Goal: Find specific page/section: Find specific page/section

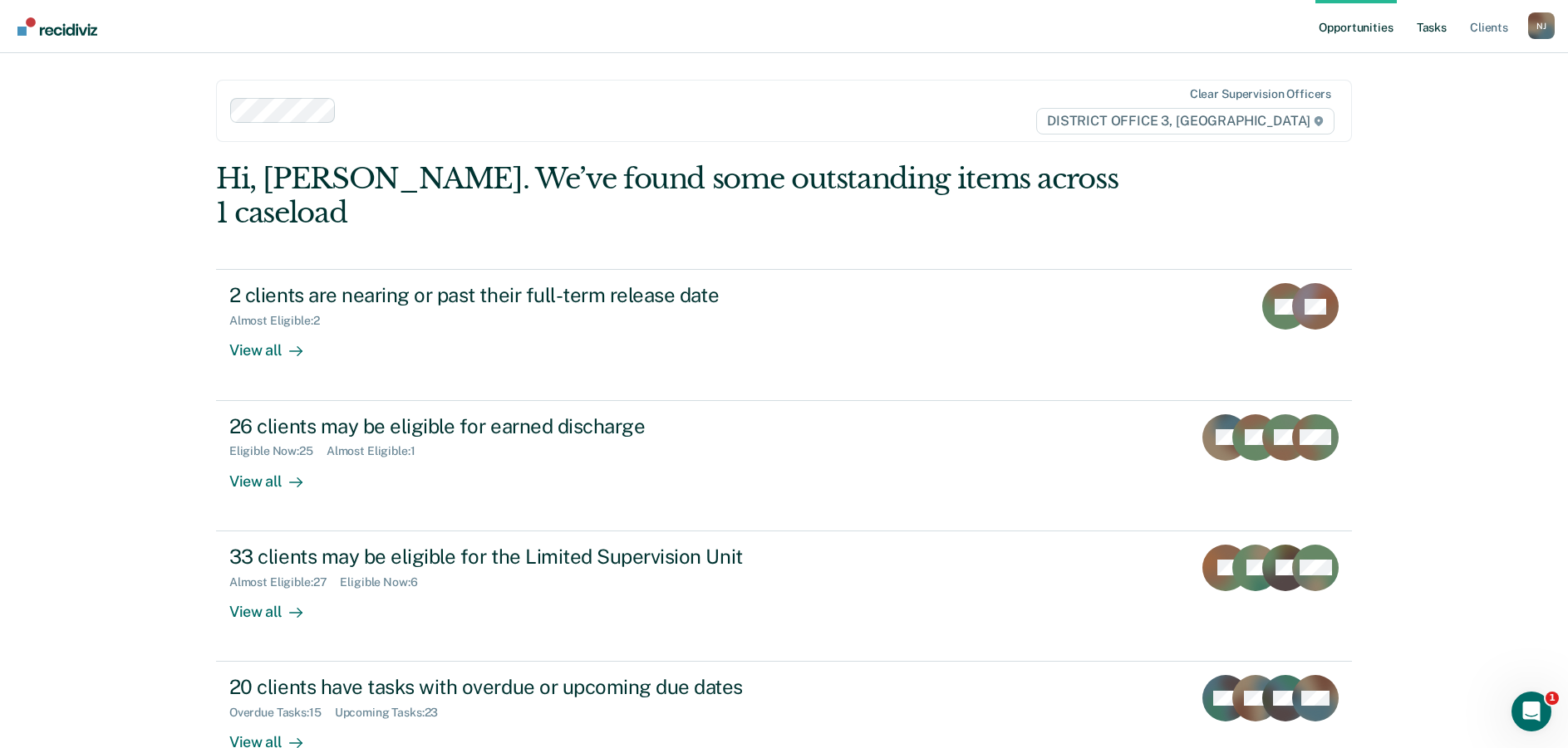
click at [1424, 26] on link "Tasks" at bounding box center [1431, 27] width 37 height 53
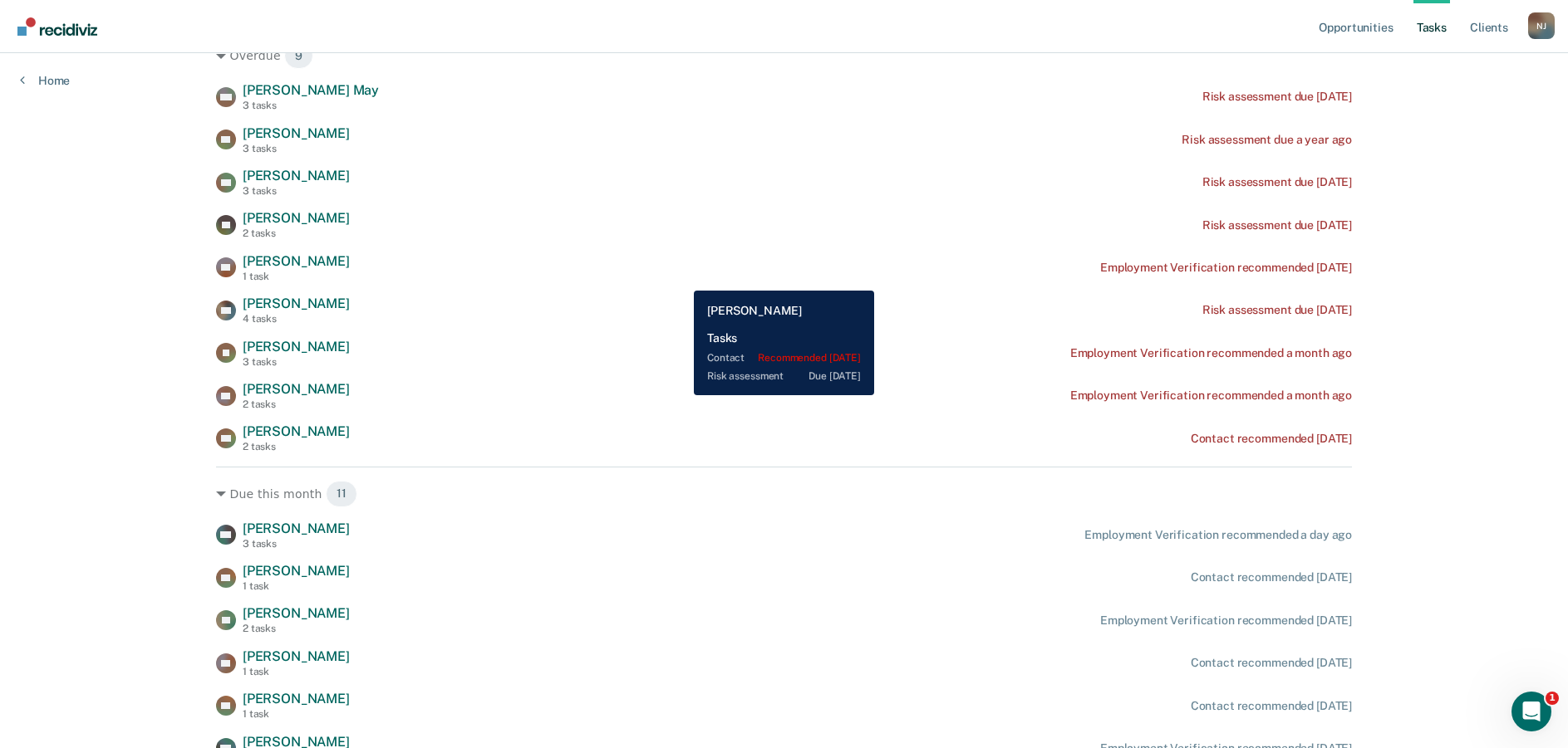
scroll to position [166, 0]
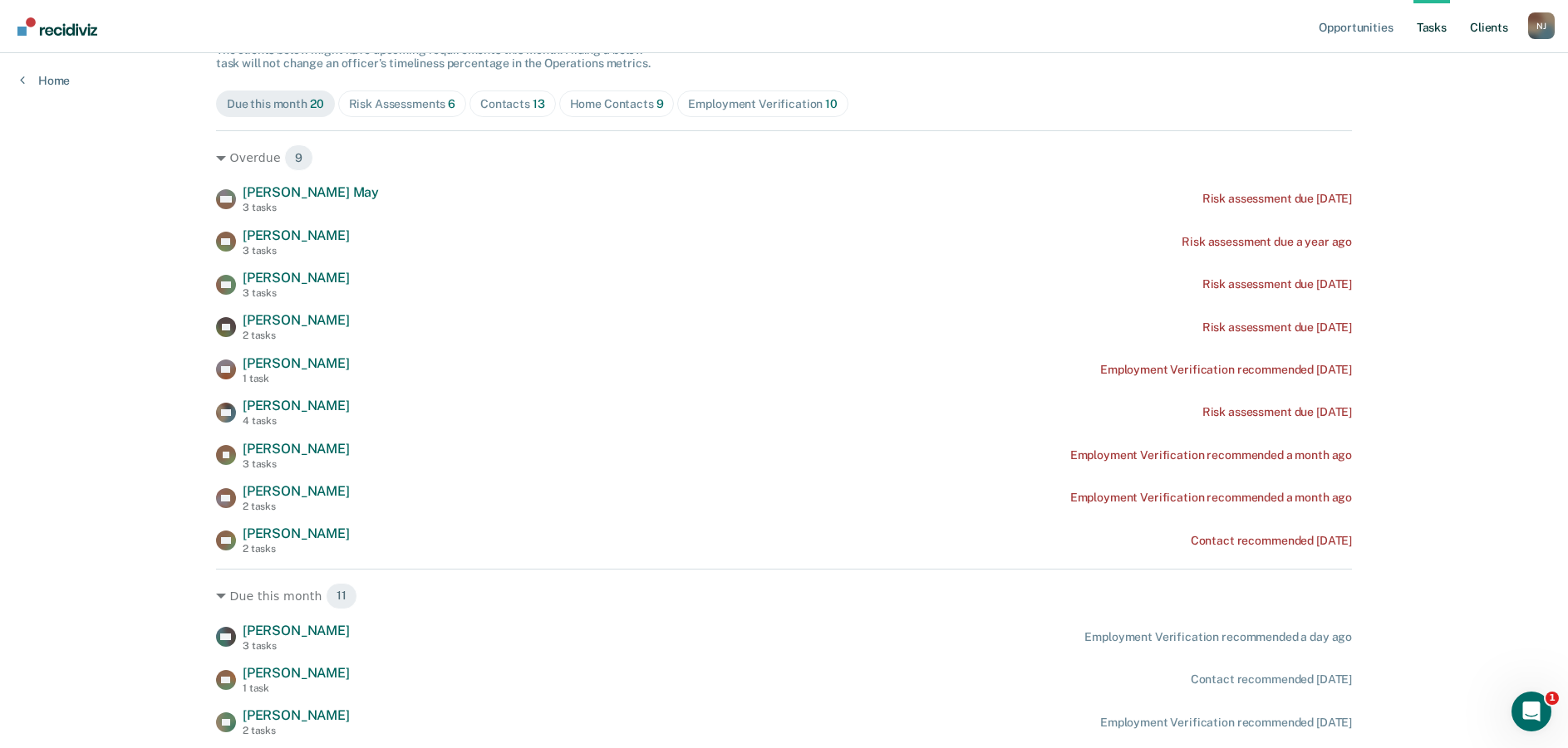
click at [1486, 27] on link "Client s" at bounding box center [1488, 27] width 44 height 53
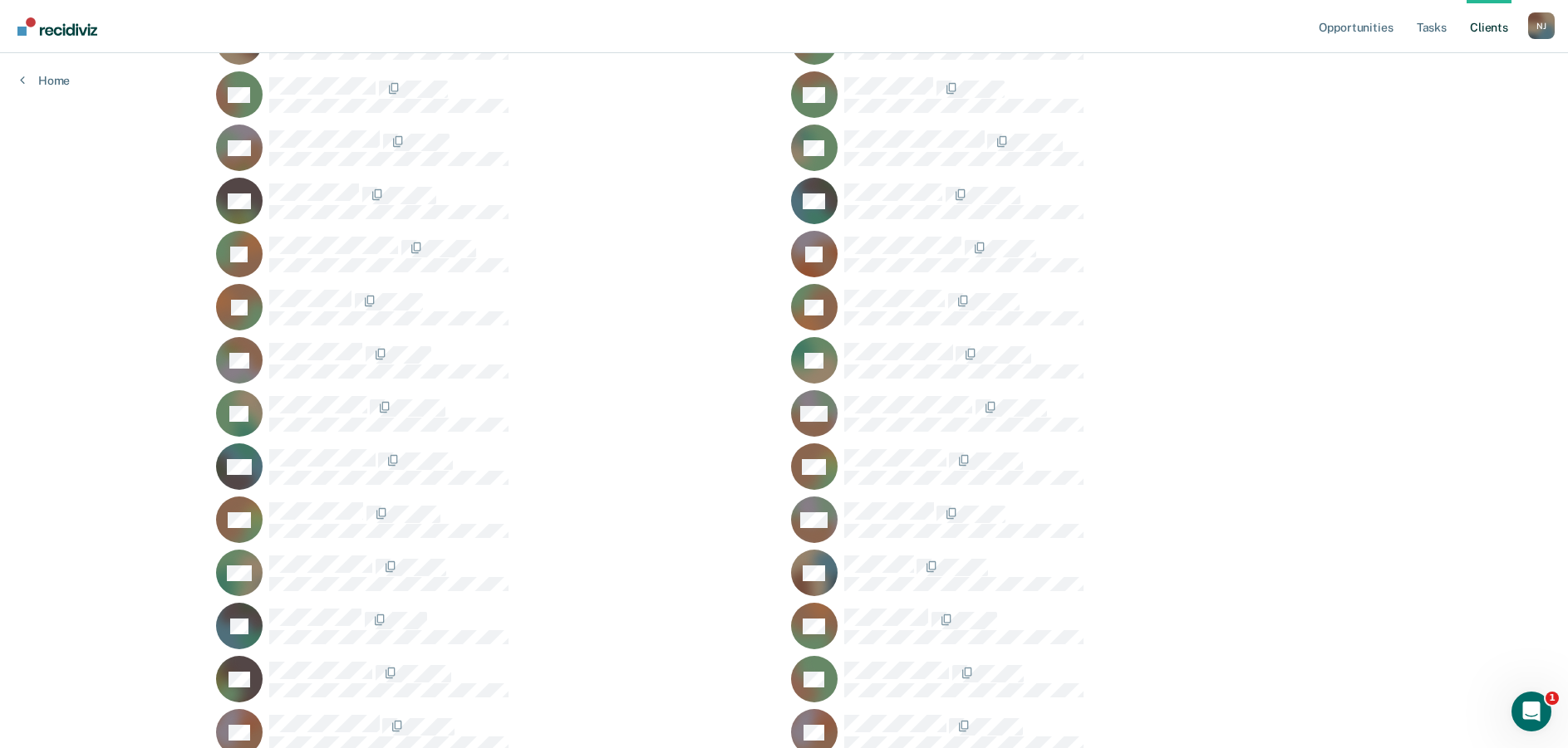
scroll to position [747, 0]
